Goal: Task Accomplishment & Management: Manage account settings

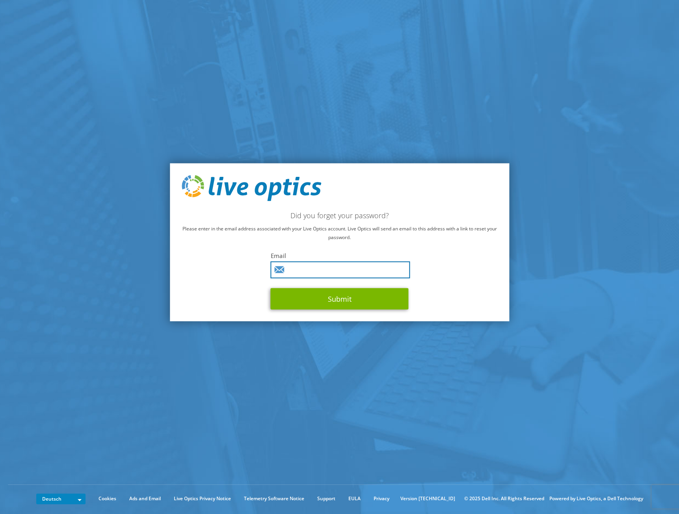
click at [327, 266] on input "text" at bounding box center [341, 269] width 140 height 17
click at [331, 244] on div "Did you forget your password? Please enter in the email address associated with…" at bounding box center [340, 243] width 340 height 158
click at [318, 272] on input "text" at bounding box center [341, 269] width 140 height 17
type input "ograf@itris.ch"
click at [502, 282] on div "Did you forget your password? Please enter in the email address associated with…" at bounding box center [340, 243] width 340 height 158
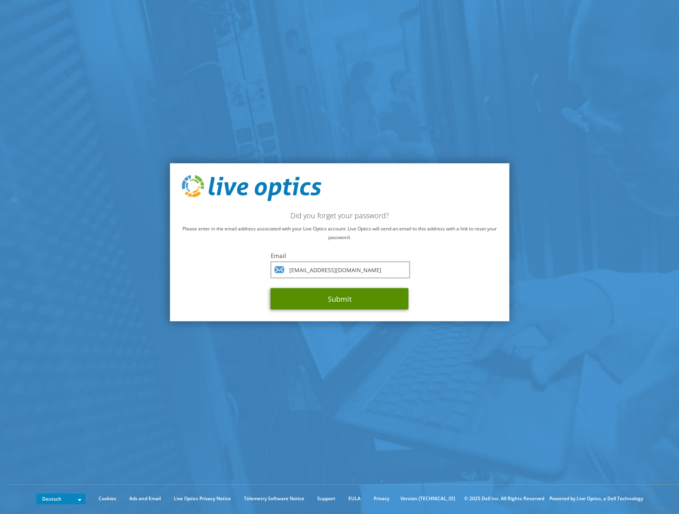
click at [346, 295] on button "Submit" at bounding box center [340, 298] width 138 height 21
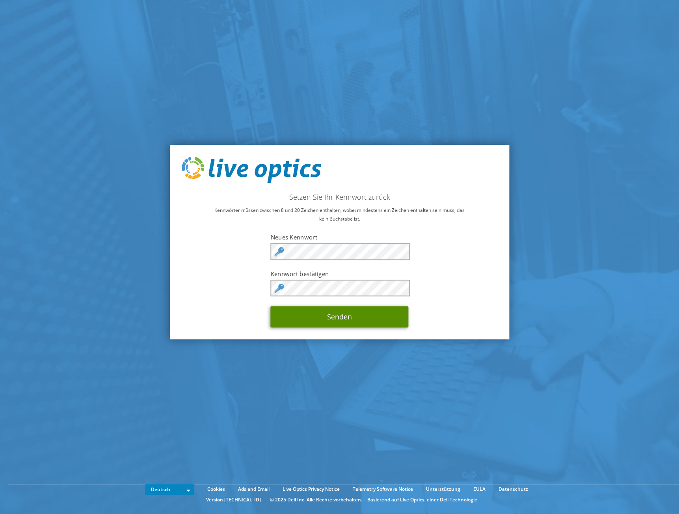
click at [351, 320] on button "Senden" at bounding box center [340, 317] width 138 height 21
